Goal: Task Accomplishment & Management: Manage account settings

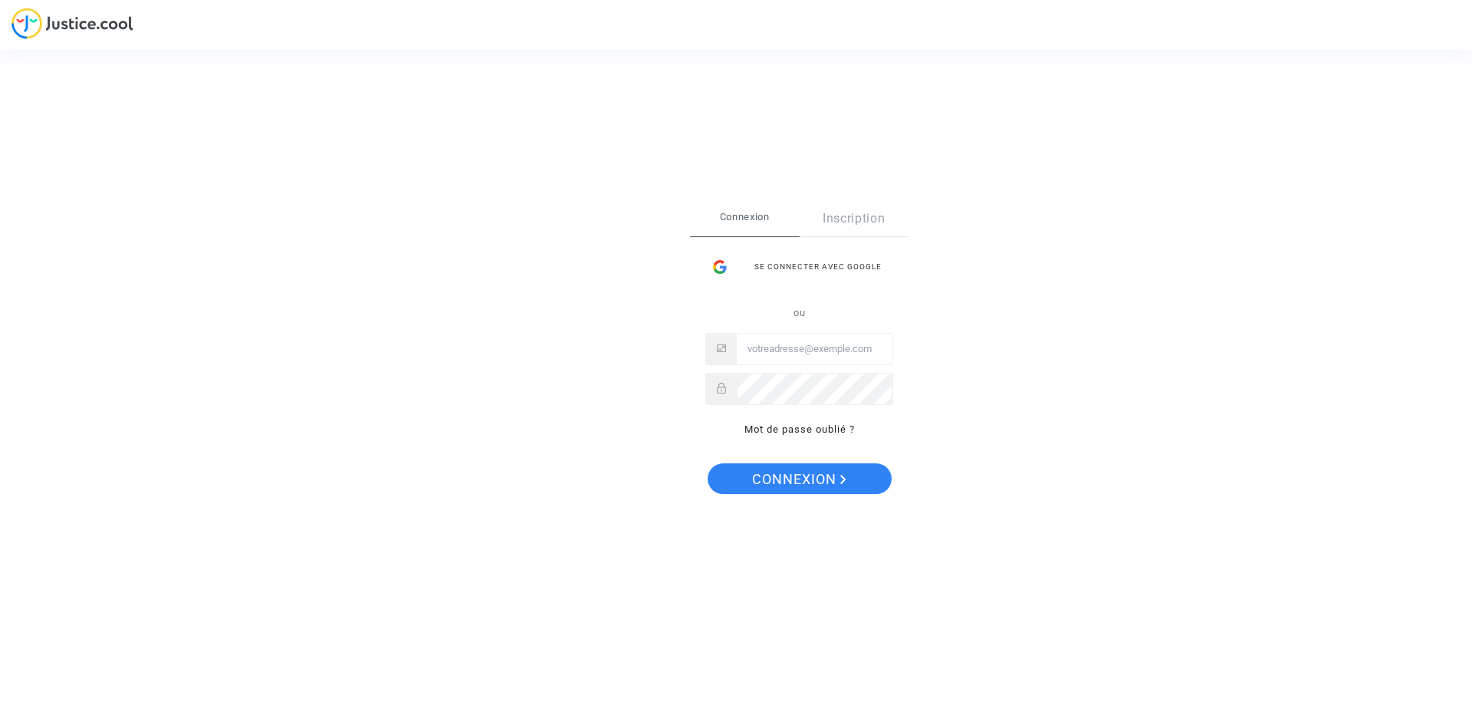
click at [795, 353] on input "Email" at bounding box center [815, 349] width 156 height 31
type input "[EMAIL_ADDRESS][DOMAIN_NAME]"
click at [708, 463] on button "Connexion" at bounding box center [800, 478] width 184 height 31
